Goal: Task Accomplishment & Management: Complete application form

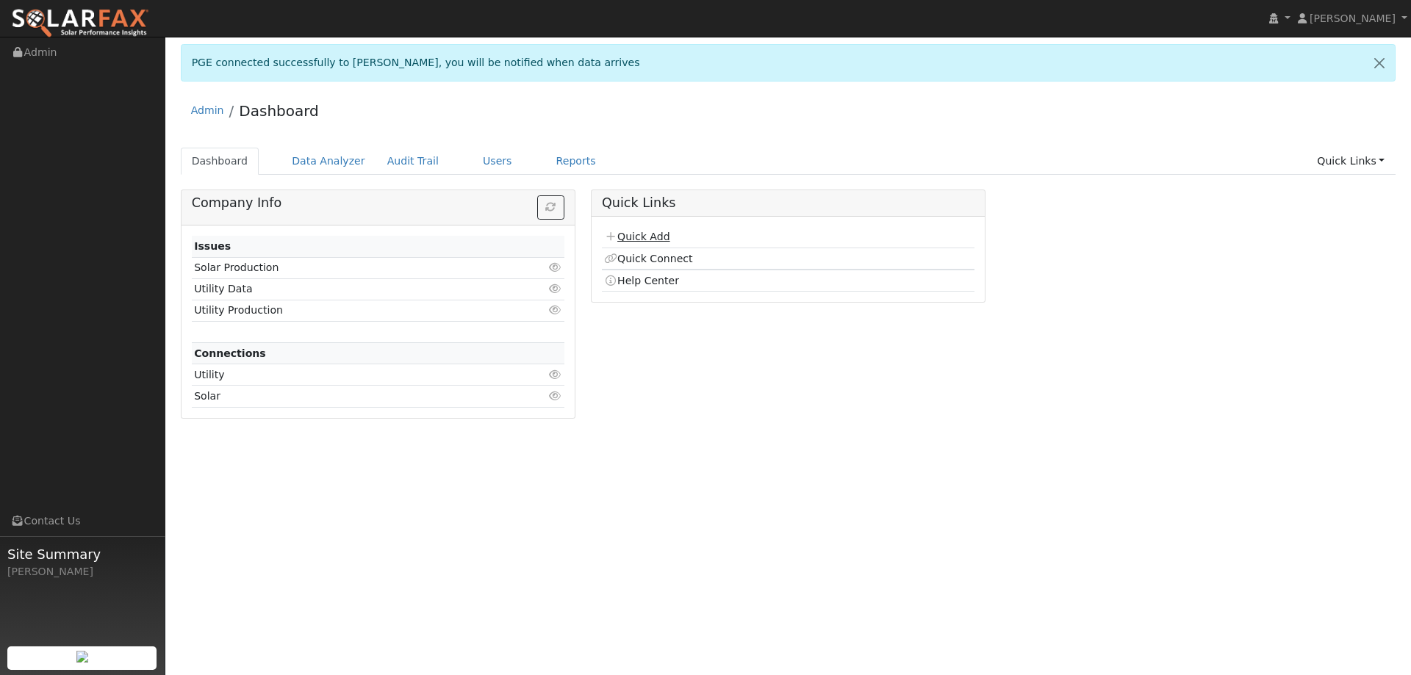
click at [663, 232] on link "Quick Add" at bounding box center [636, 237] width 65 height 12
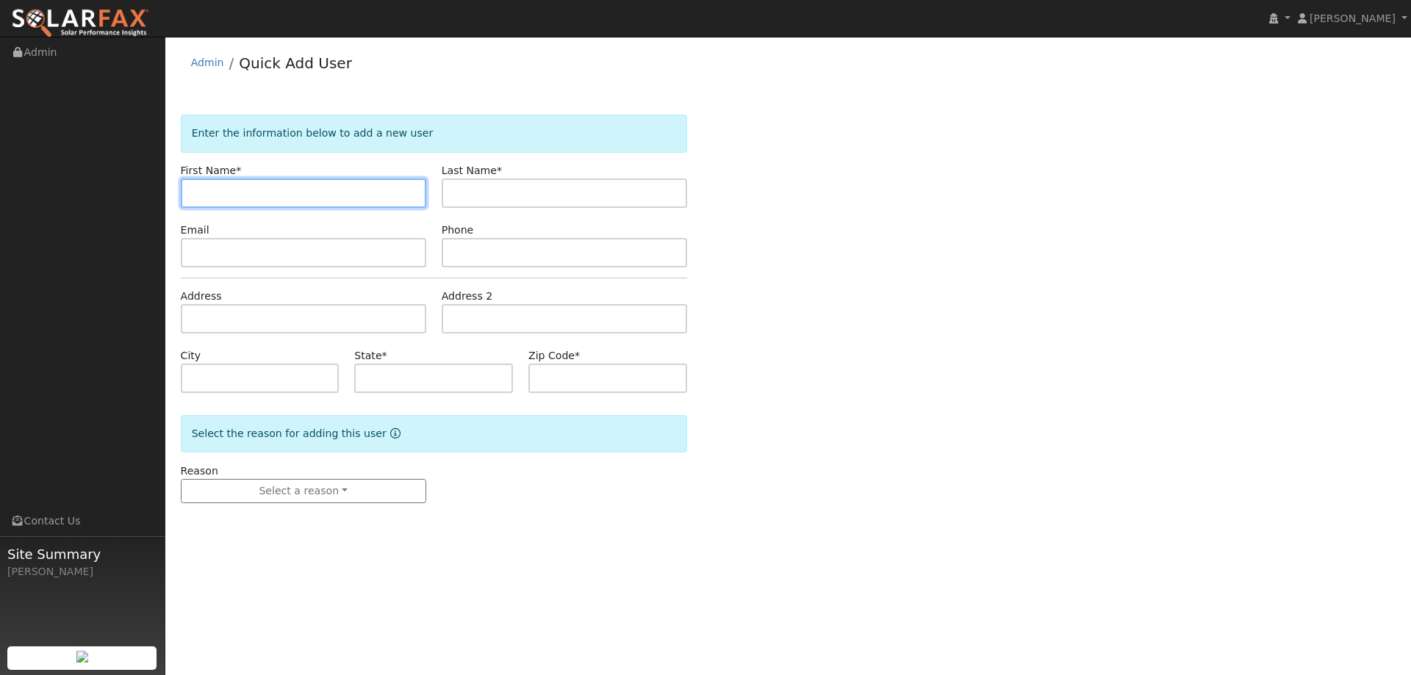
click at [403, 182] on input "text" at bounding box center [303, 193] width 245 height 29
paste input "Katie"
type input "Katie"
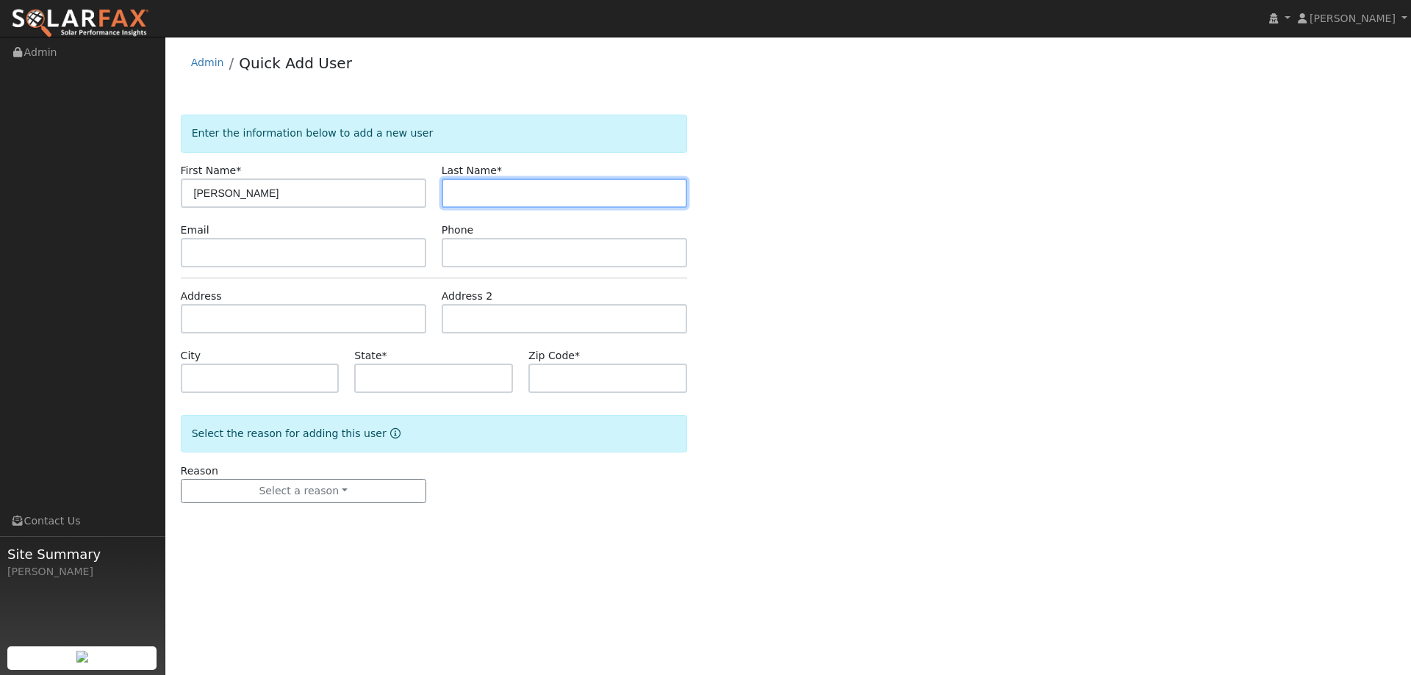
click at [545, 198] on input "text" at bounding box center [564, 193] width 245 height 29
paste input "Caruso"
type input "Caruso"
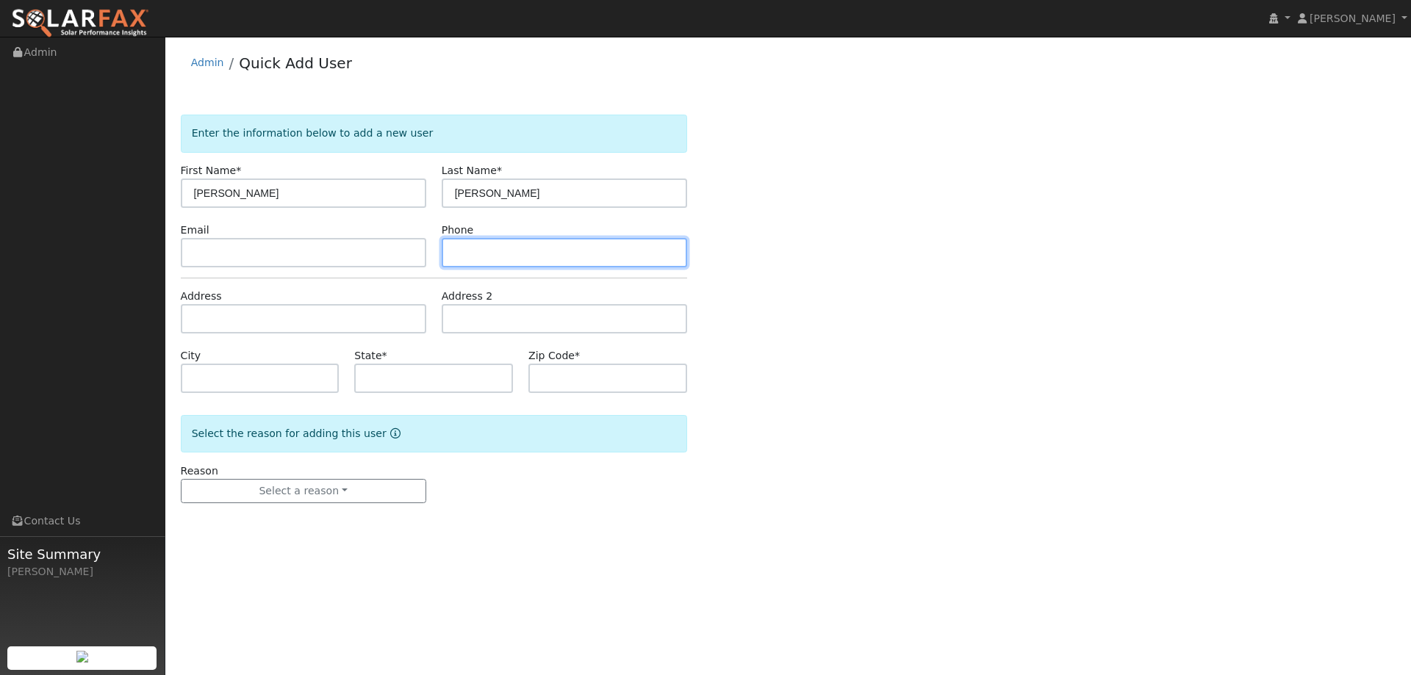
click at [570, 256] on input "text" at bounding box center [564, 252] width 245 height 29
paste input "(707) 592-3559"
type input "(707) 592-3559"
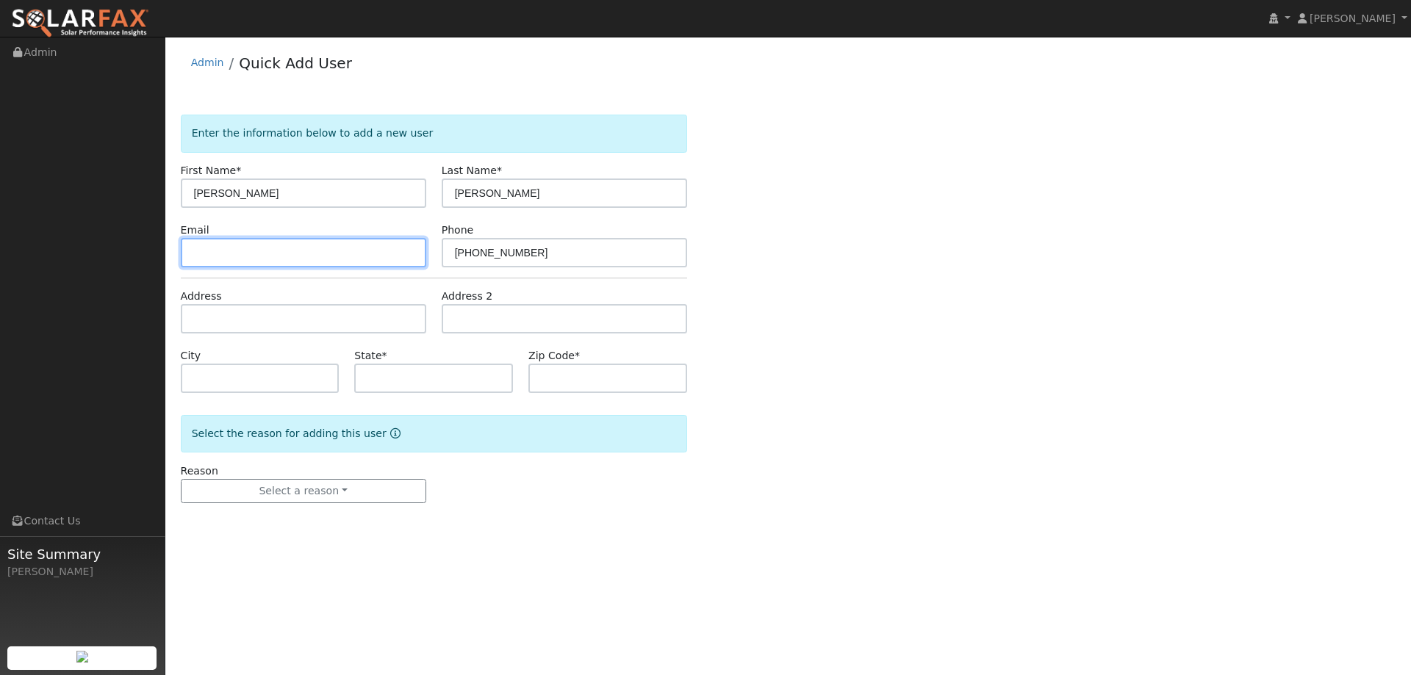
drag, startPoint x: 372, startPoint y: 254, endPoint x: 382, endPoint y: 255, distance: 10.3
click at [372, 255] on input "text" at bounding box center [303, 252] width 245 height 29
click at [343, 247] on input "text" at bounding box center [303, 252] width 245 height 29
paste input "[EMAIL_ADDRESS][DOMAIN_NAME]"
type input "[EMAIL_ADDRESS][DOMAIN_NAME]"
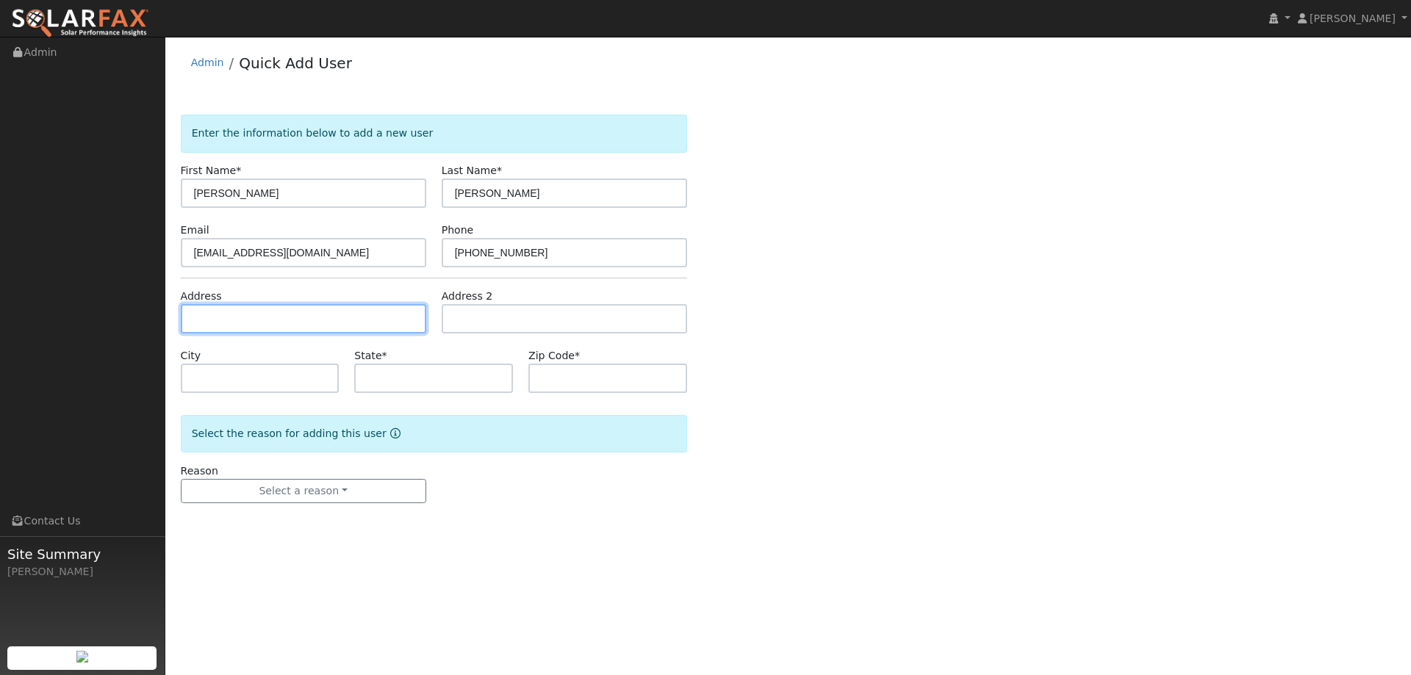
click at [293, 312] on input "text" at bounding box center [303, 318] width 245 height 29
paste input "867 Marshal Street"
click at [315, 329] on input "867 Marshal Street" at bounding box center [303, 318] width 245 height 29
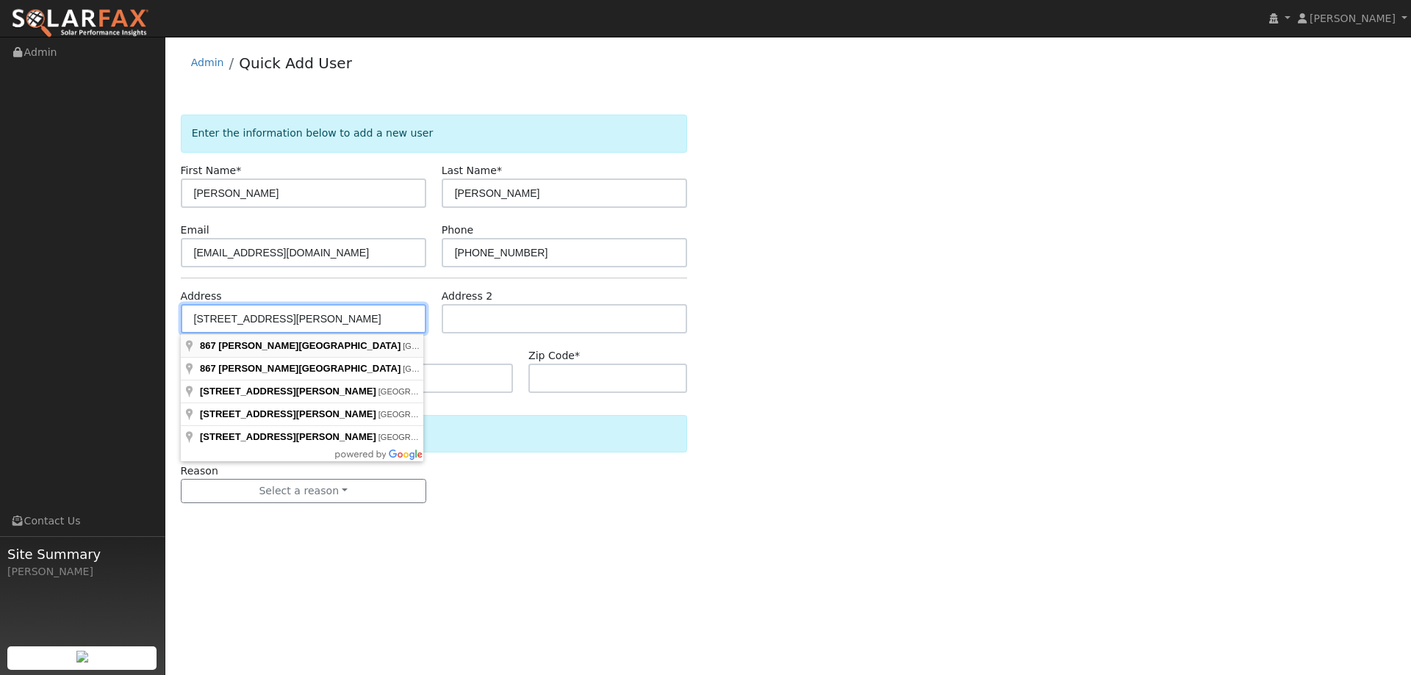
type input "867 Marshall Road"
type input "Vacaville"
type input "CA"
type input "95687"
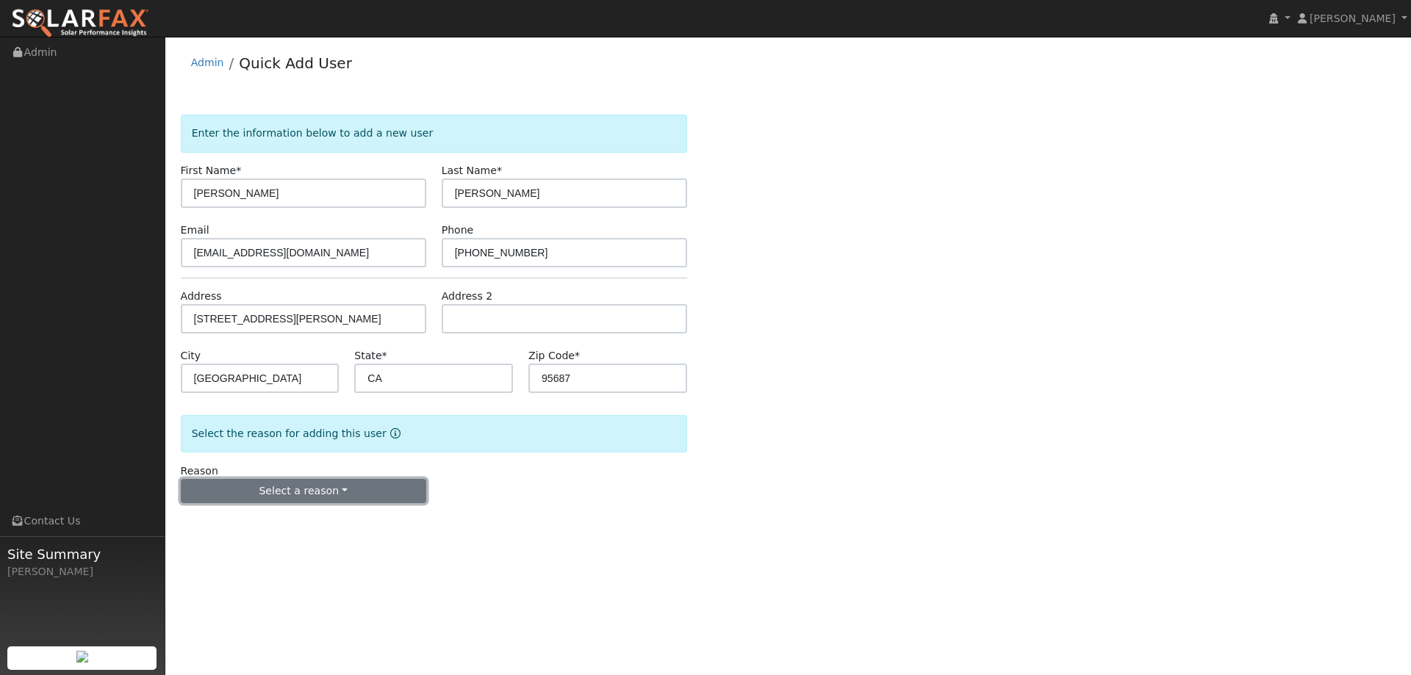
click at [326, 489] on button "Select a reason" at bounding box center [303, 491] width 245 height 25
click at [275, 508] on div "New lead New customer adding solar New customer has solar" at bounding box center [263, 542] width 164 height 73
click at [289, 488] on button "Select a reason" at bounding box center [303, 491] width 245 height 25
click at [289, 516] on link "New lead" at bounding box center [263, 522] width 162 height 21
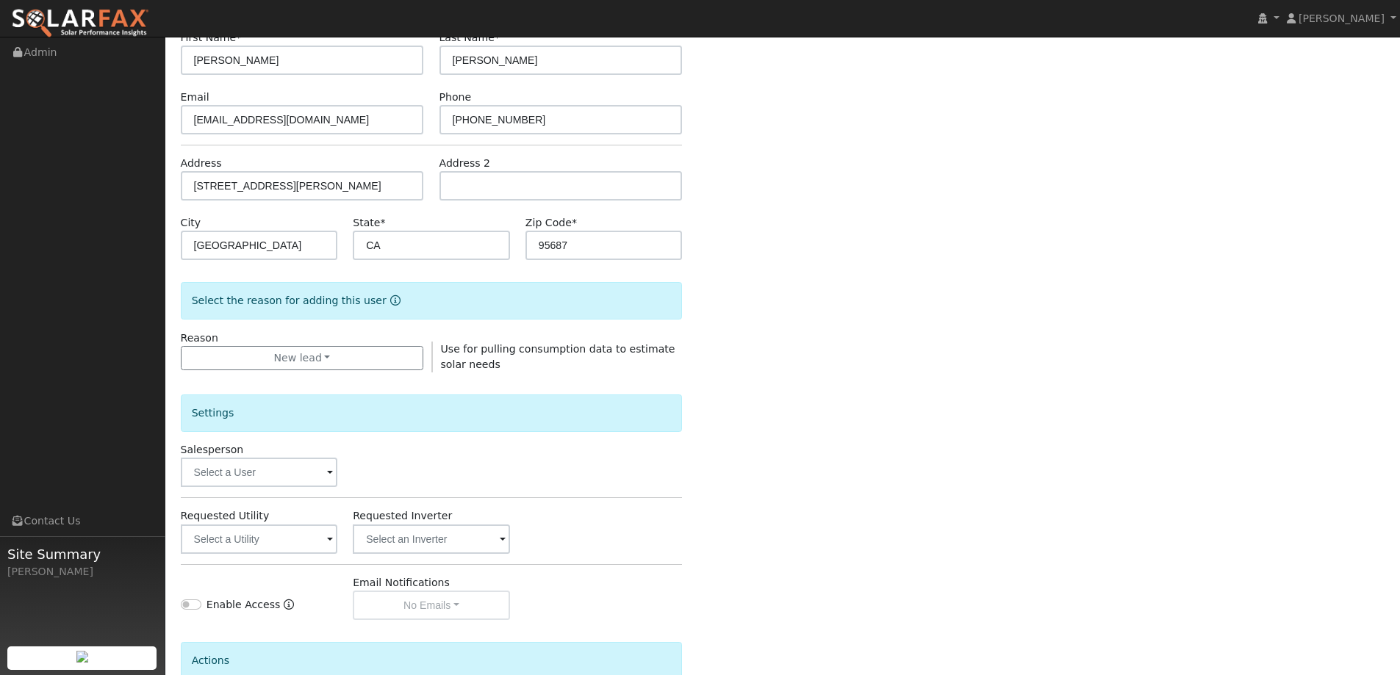
scroll to position [276, 0]
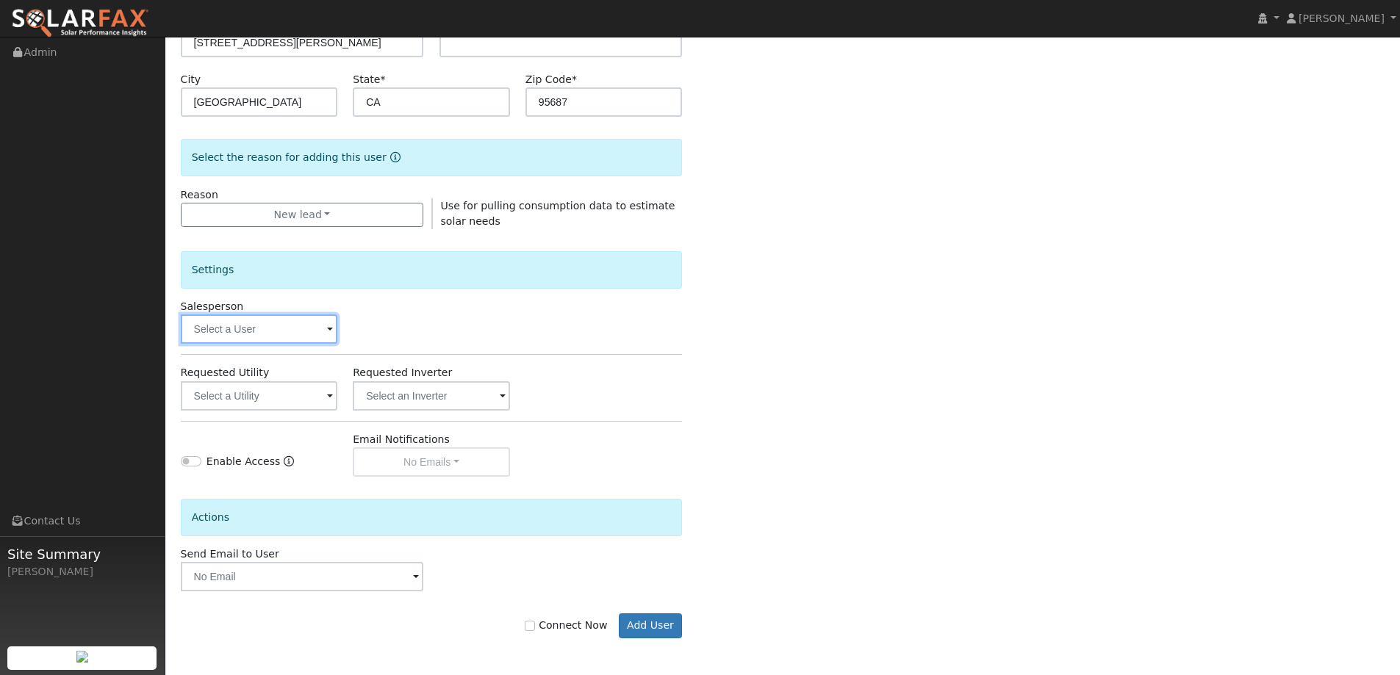
click at [270, 329] on input "text" at bounding box center [259, 329] width 157 height 29
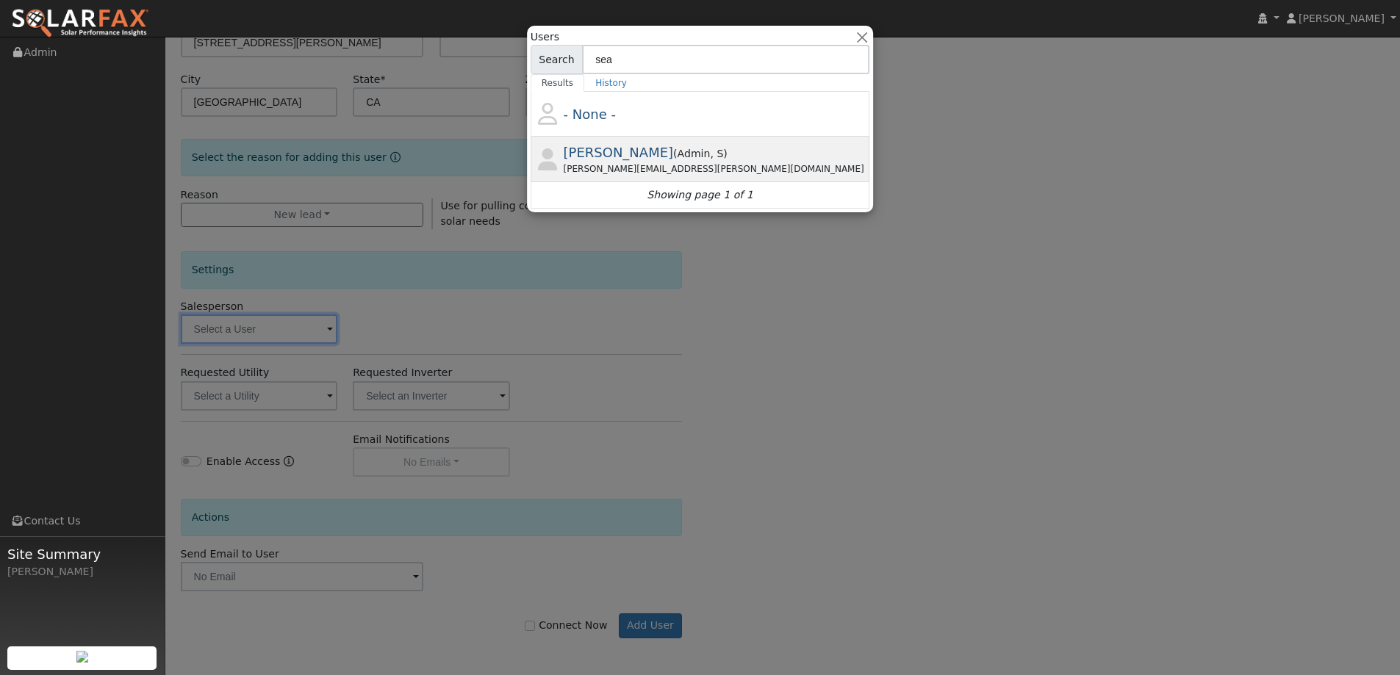
type input "sea"
click at [655, 170] on div "Sean.harrington@ambrosesolar.com" at bounding box center [716, 168] width 304 height 13
type input "Sean Harrington"
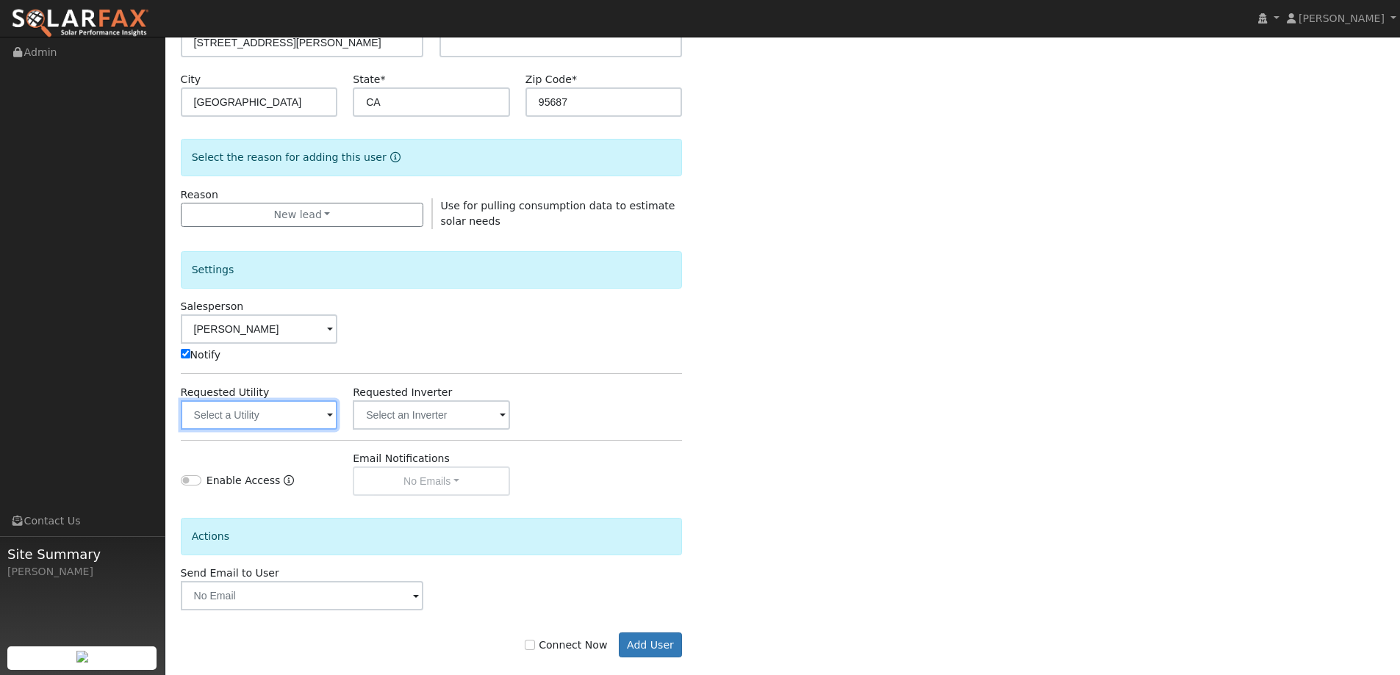
click at [270, 418] on input "text" at bounding box center [259, 415] width 157 height 29
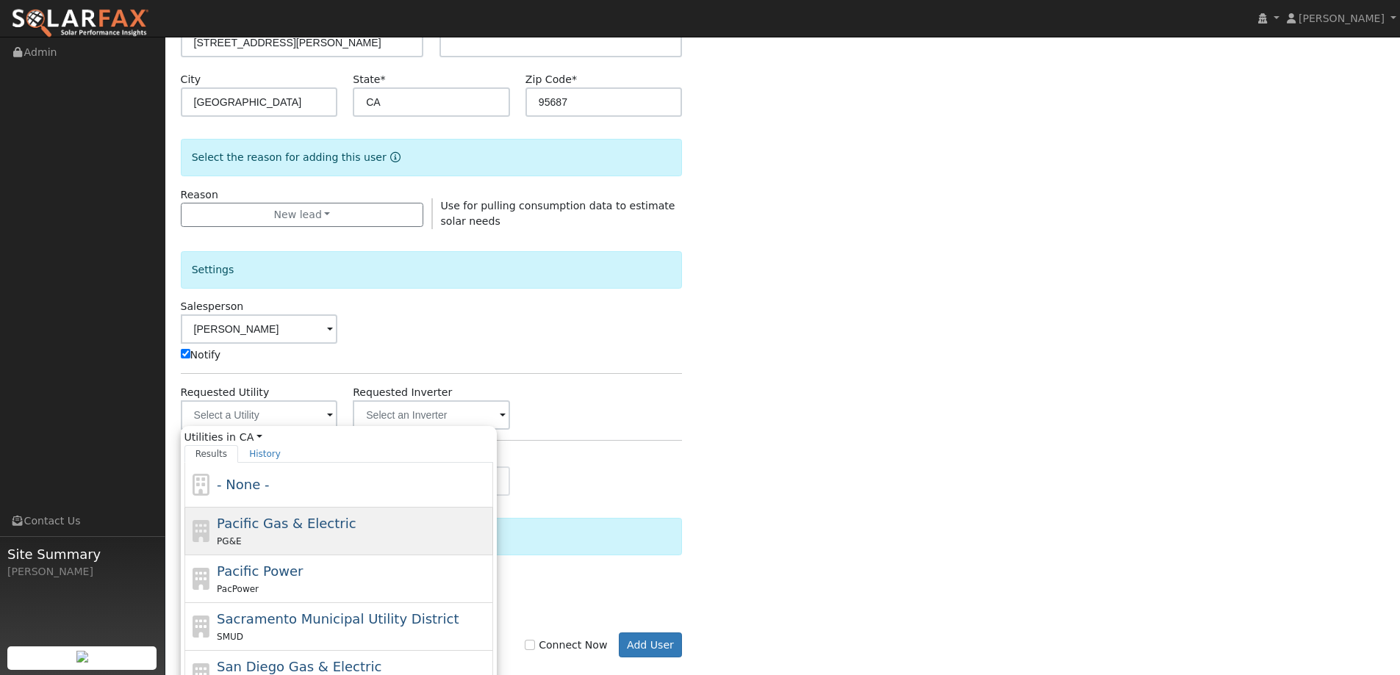
click at [272, 518] on span "Pacific Gas & Electric" at bounding box center [286, 523] width 139 height 15
type input "Pacific Gas & Electric"
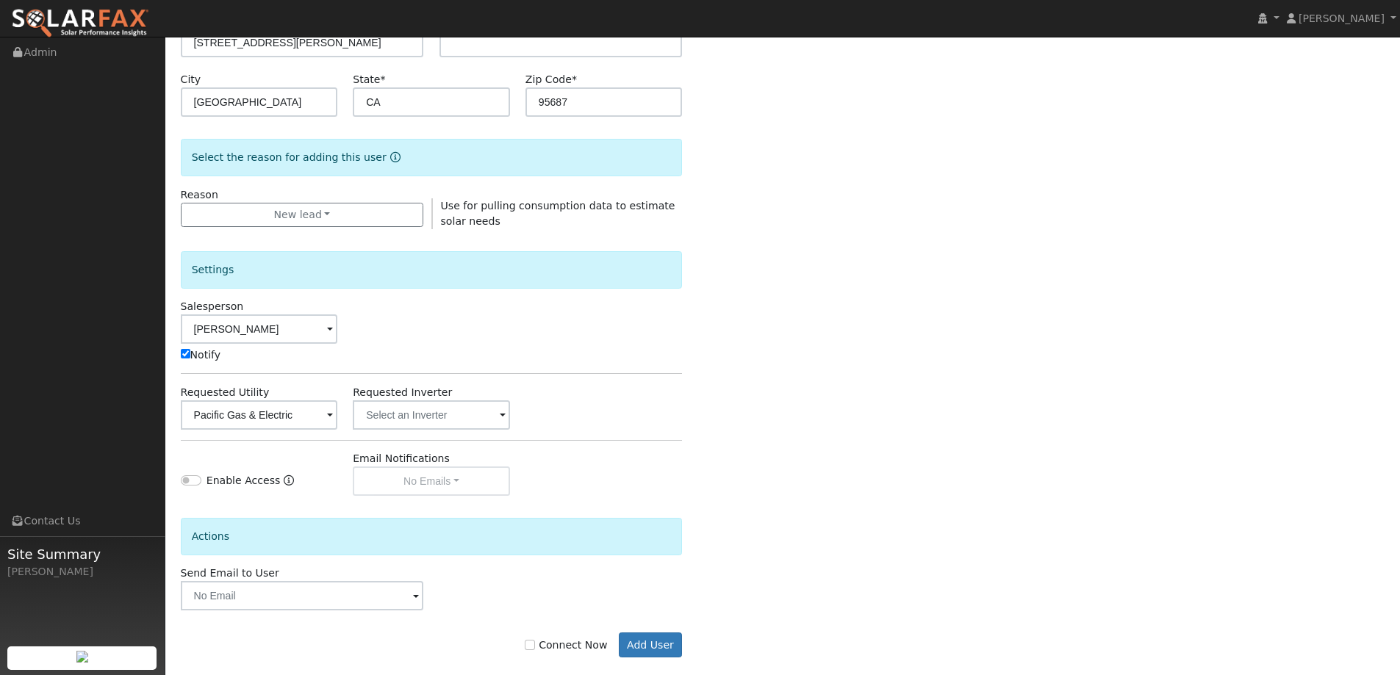
click at [575, 643] on label "Connect Now" at bounding box center [566, 645] width 82 height 15
click at [535, 643] on input "Connect Now" at bounding box center [530, 645] width 10 height 10
checkbox input "true"
click at [664, 651] on button "Add User" at bounding box center [651, 645] width 64 height 25
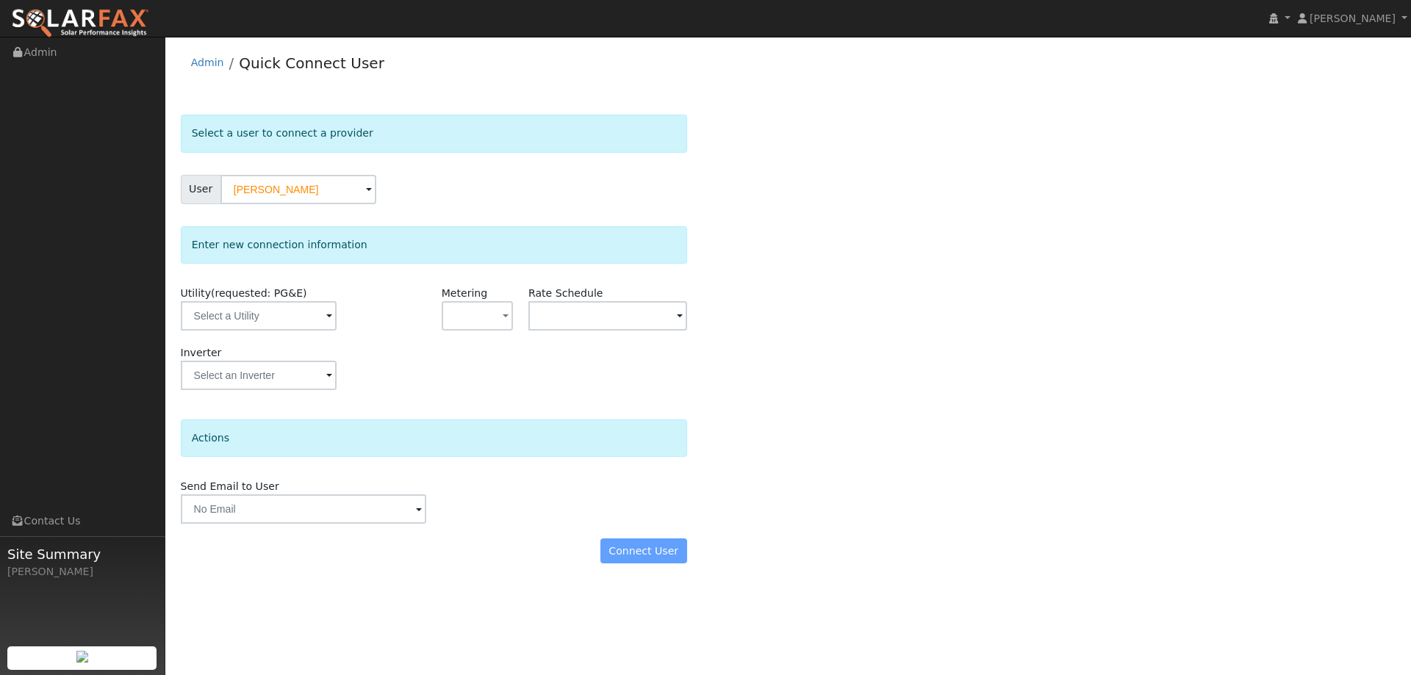
click at [305, 332] on div "Utility (requested: PG&E)" at bounding box center [260, 316] width 174 height 60
click at [301, 320] on input "text" at bounding box center [259, 315] width 156 height 29
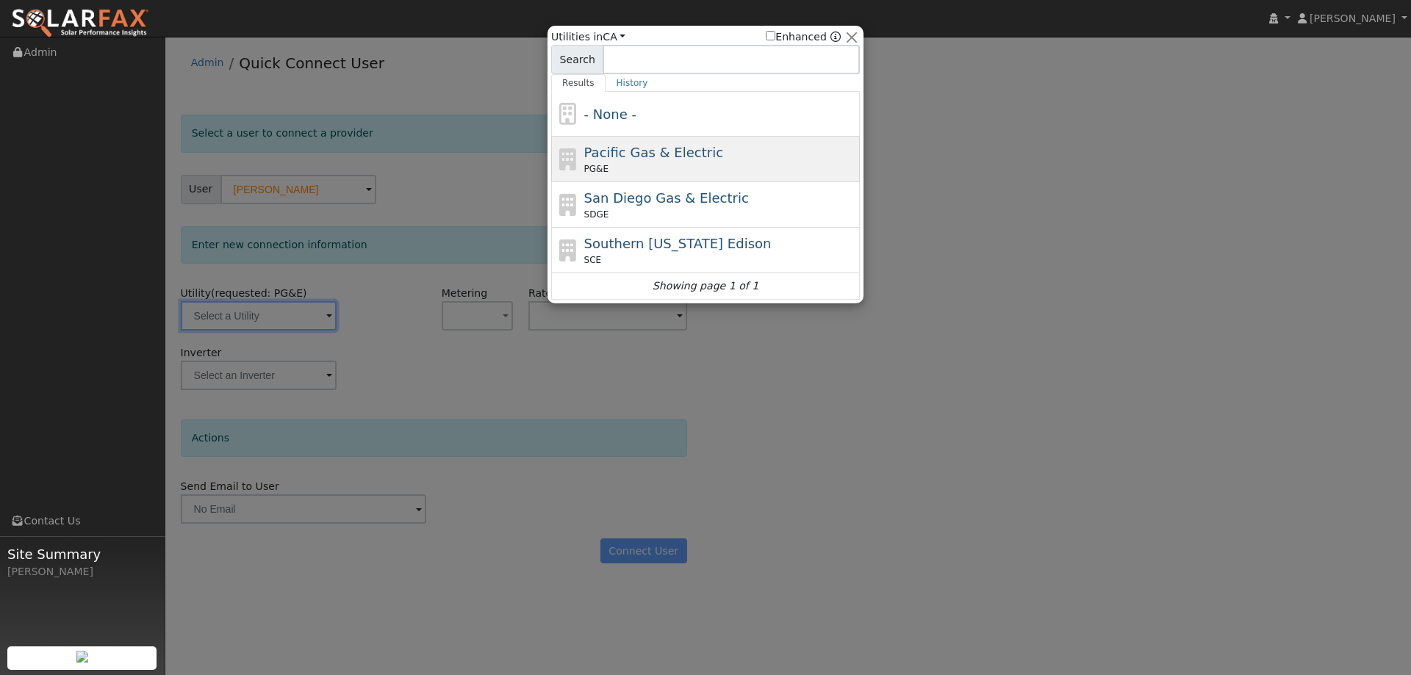
click at [676, 162] on div "Pacific Gas & Electric PG&E" at bounding box center [720, 159] width 273 height 33
type input "PG&E"
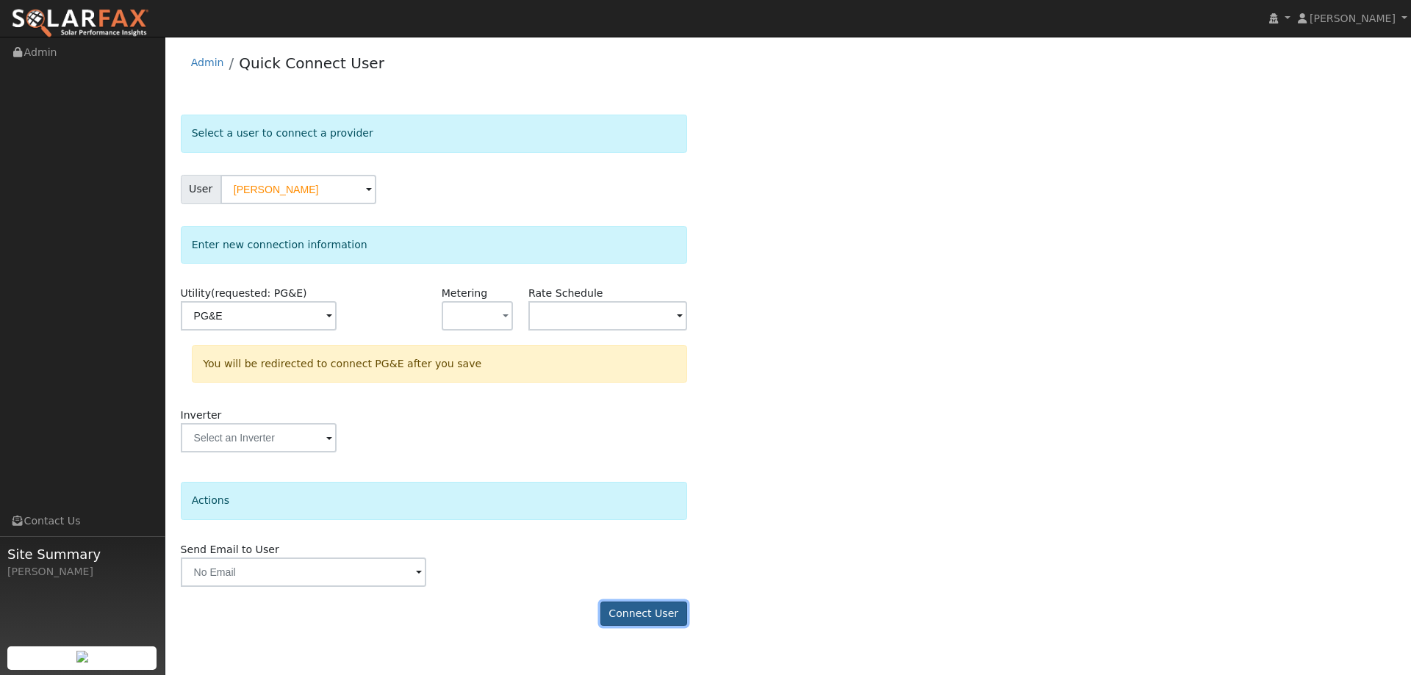
click at [670, 603] on button "Connect User" at bounding box center [643, 614] width 87 height 25
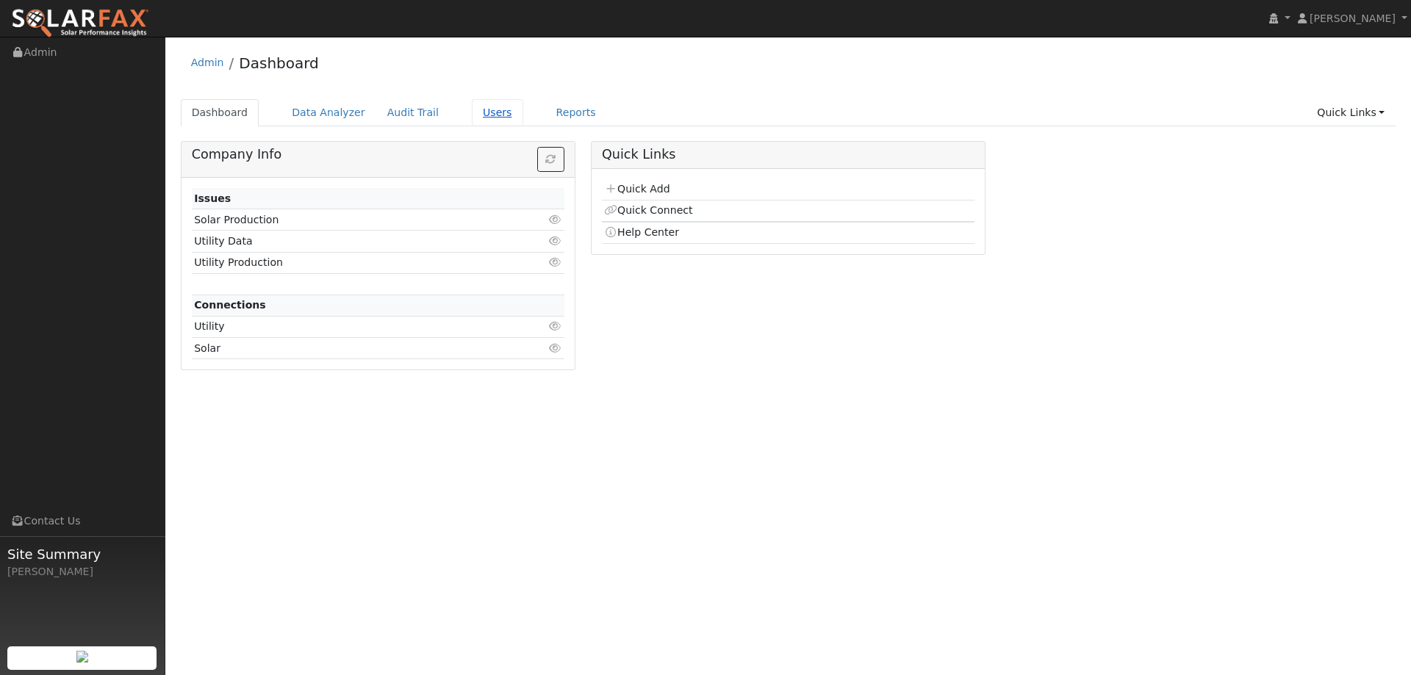
click at [473, 119] on link "Users" at bounding box center [497, 112] width 51 height 27
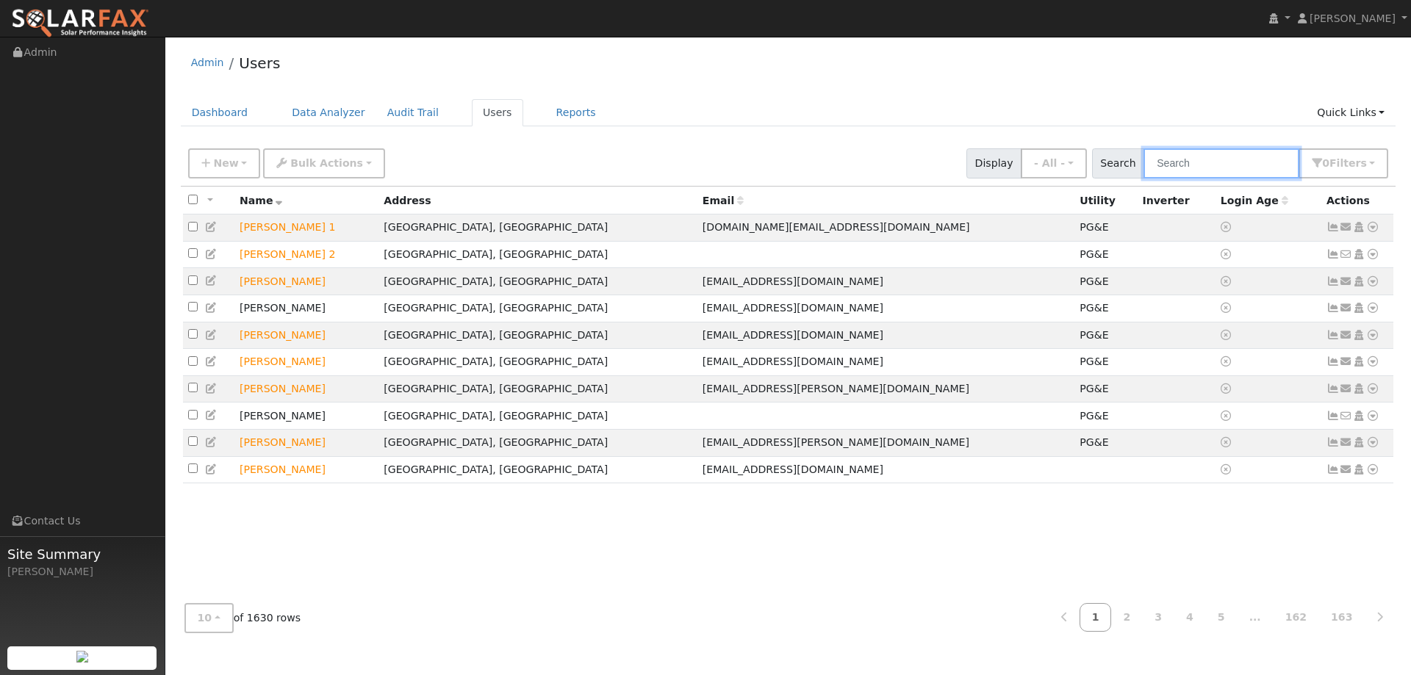
click at [1245, 176] on input "text" at bounding box center [1222, 163] width 156 height 30
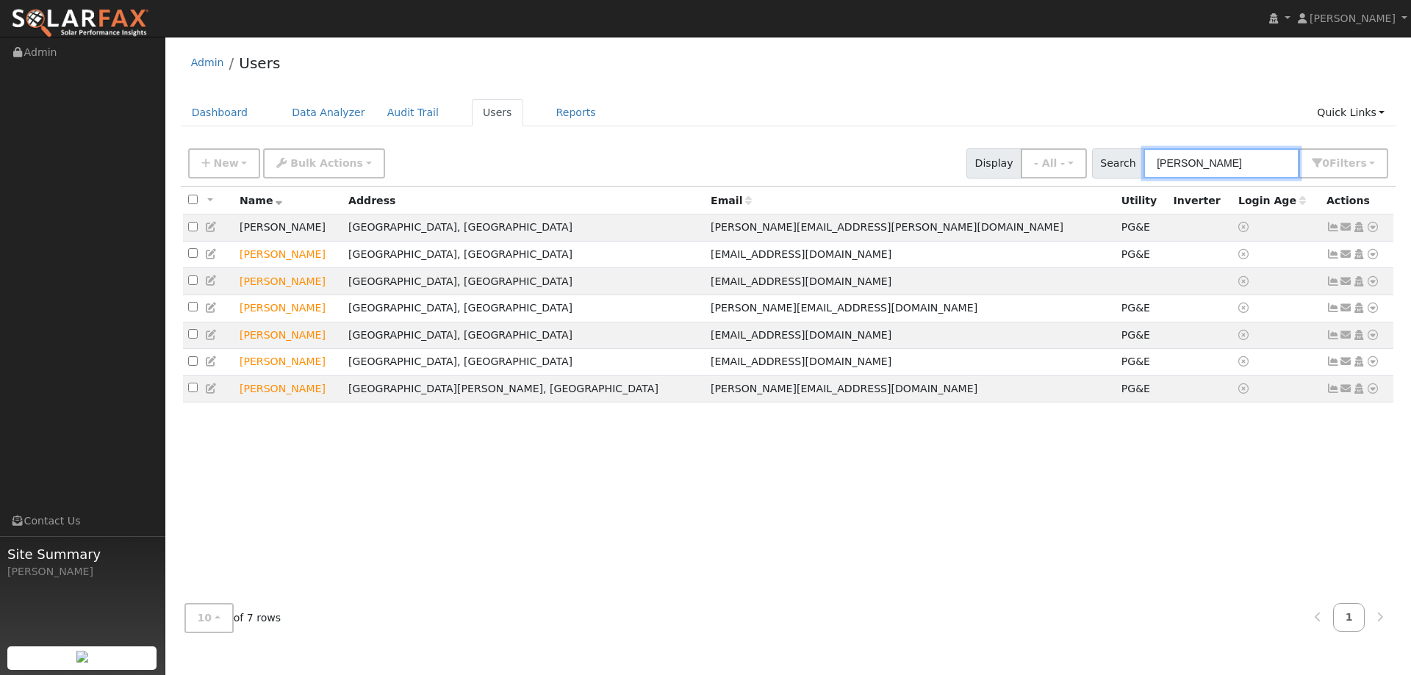
type input "[PERSON_NAME]"
click at [1371, 284] on icon at bounding box center [1372, 281] width 13 height 10
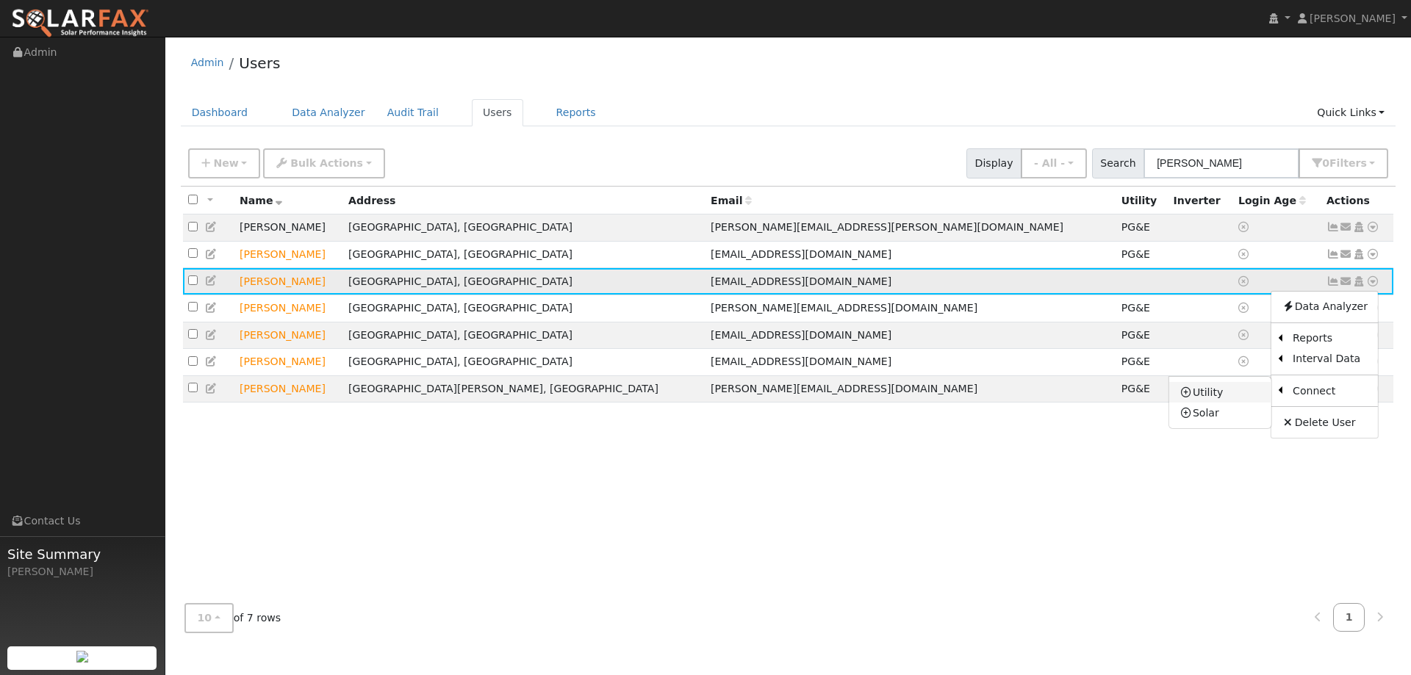
click at [1245, 401] on link "Utility" at bounding box center [1220, 392] width 102 height 21
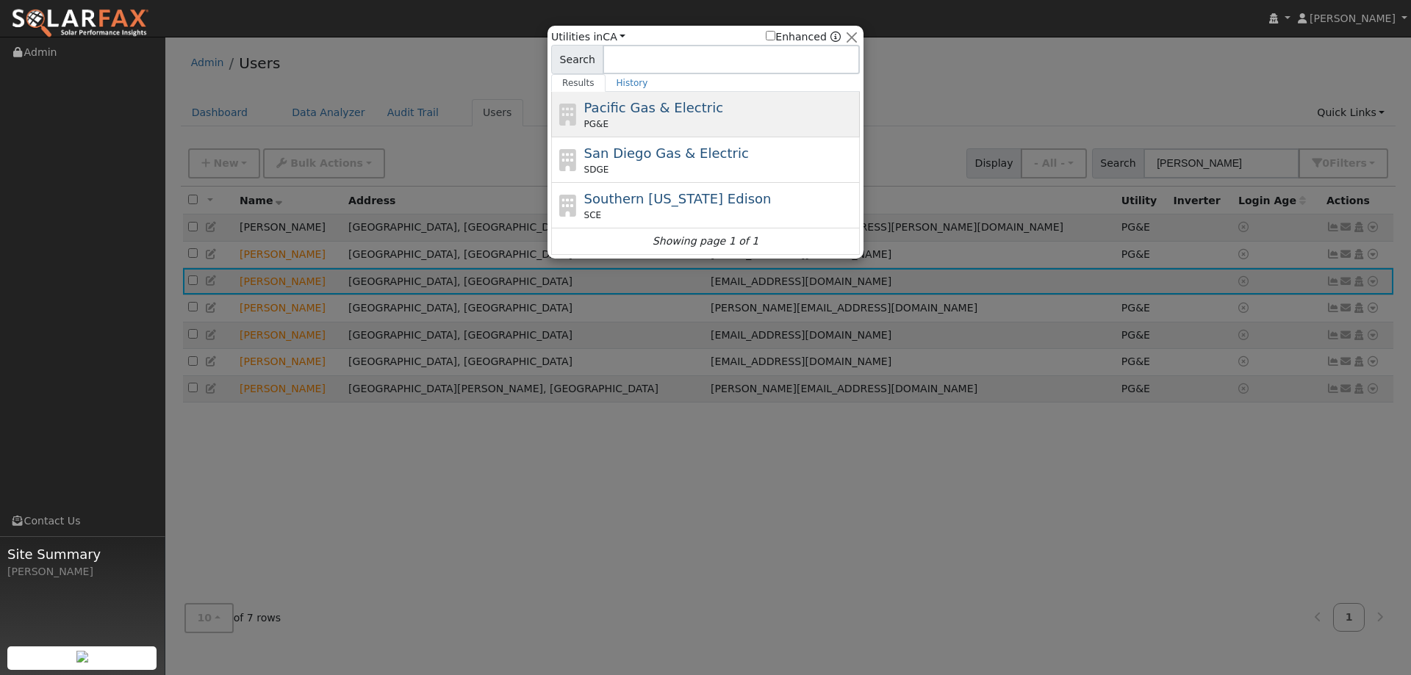
click at [817, 100] on div "Pacific Gas & Electric PG&E" at bounding box center [720, 114] width 273 height 33
